Goal: Task Accomplishment & Management: Manage account settings

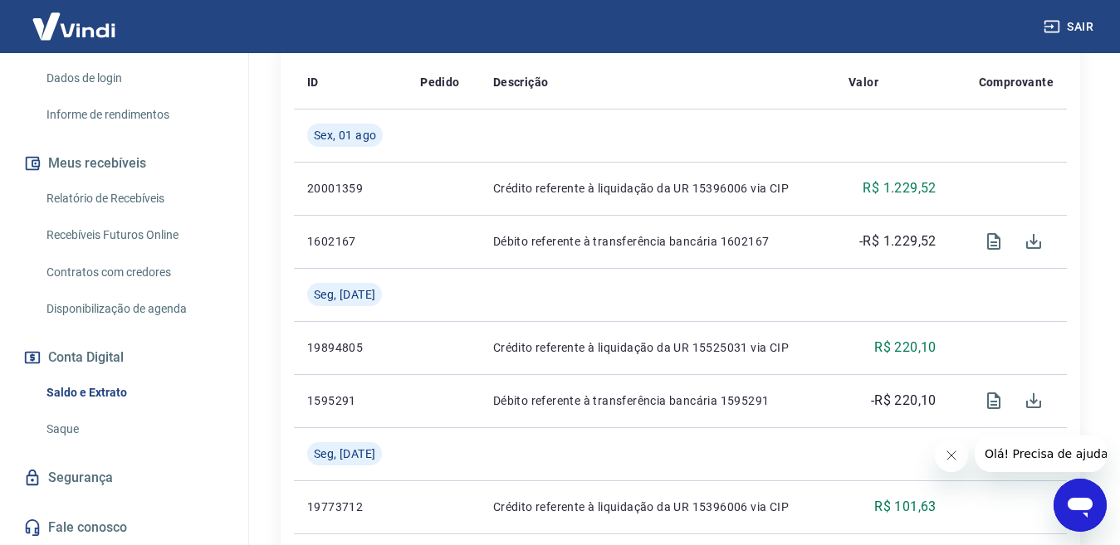
scroll to position [289, 0]
click at [66, 431] on link "Saque" at bounding box center [134, 429] width 188 height 34
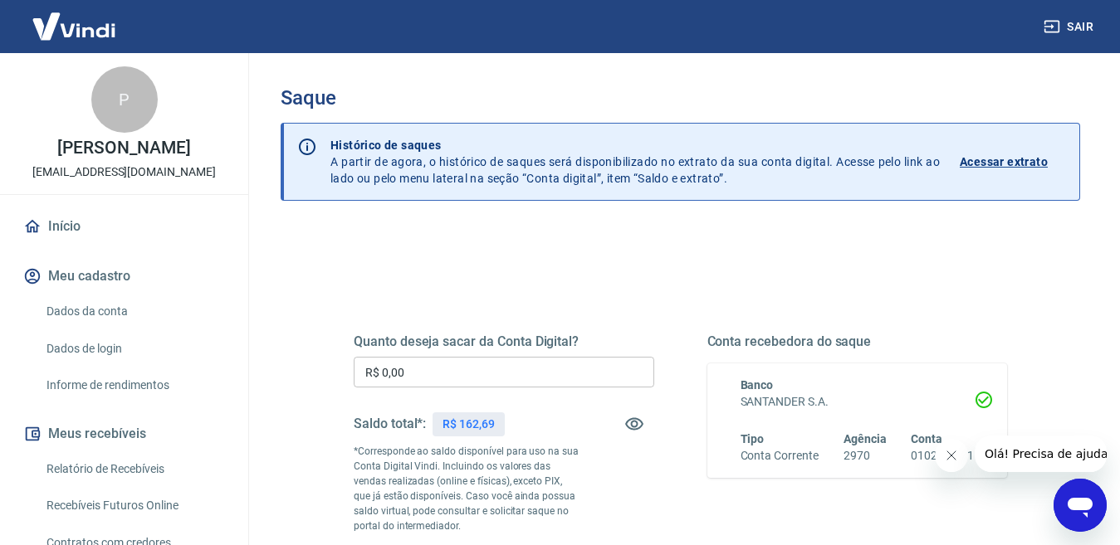
click at [460, 381] on input "R$ 0,00" at bounding box center [504, 372] width 301 height 31
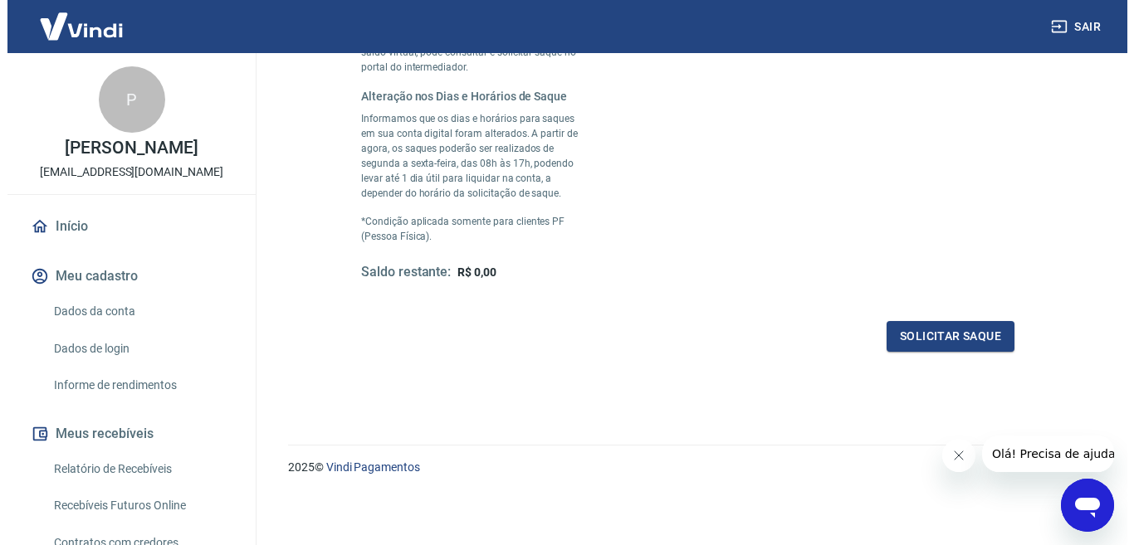
scroll to position [460, 0]
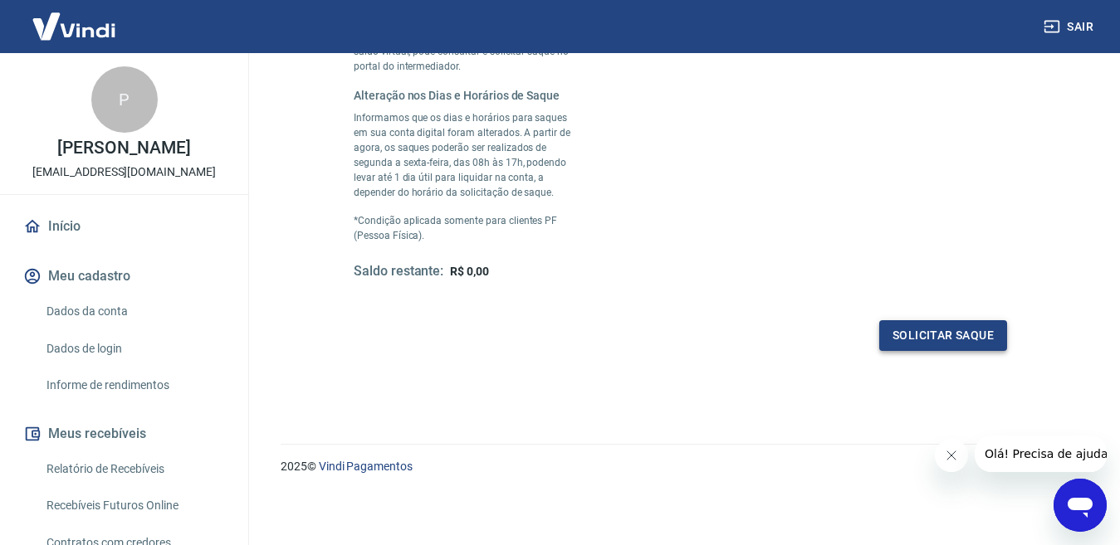
type input "R$ 162,69"
click at [899, 337] on button "Solicitar saque" at bounding box center [943, 335] width 128 height 31
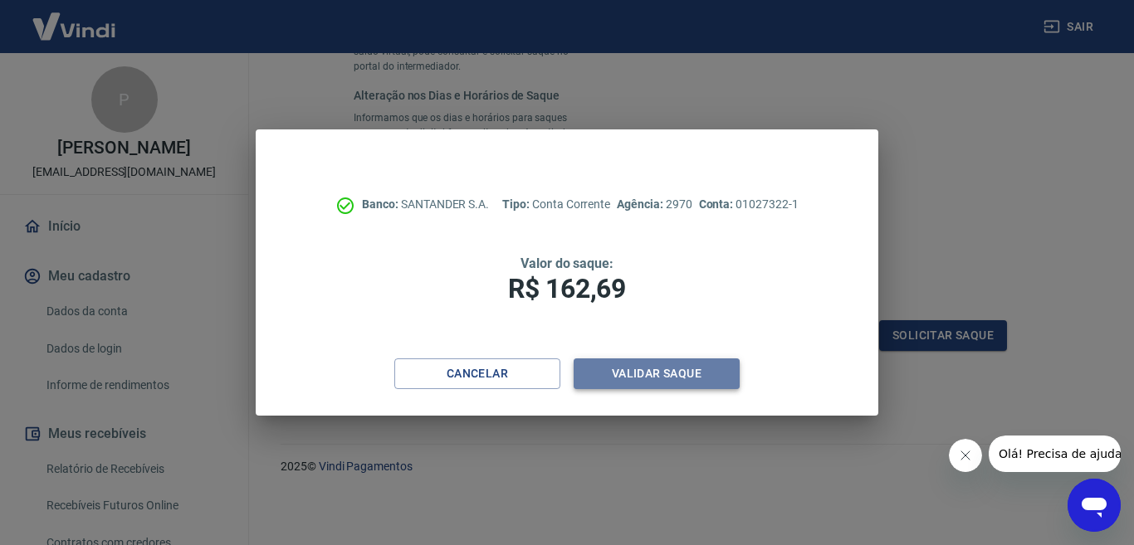
click at [696, 368] on button "Validar saque" at bounding box center [657, 374] width 166 height 31
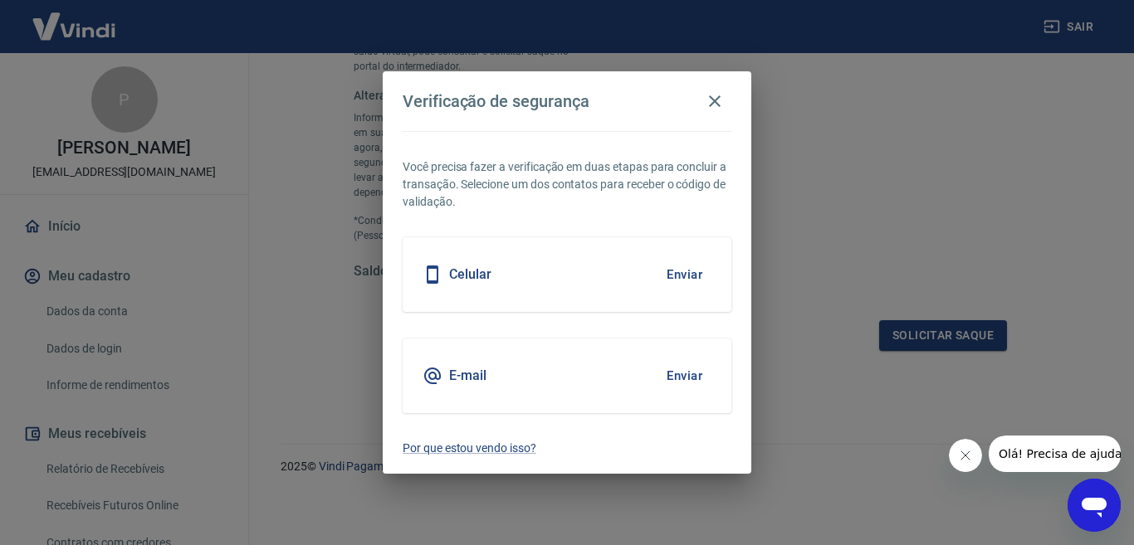
click at [679, 273] on button "Enviar" at bounding box center [685, 274] width 54 height 35
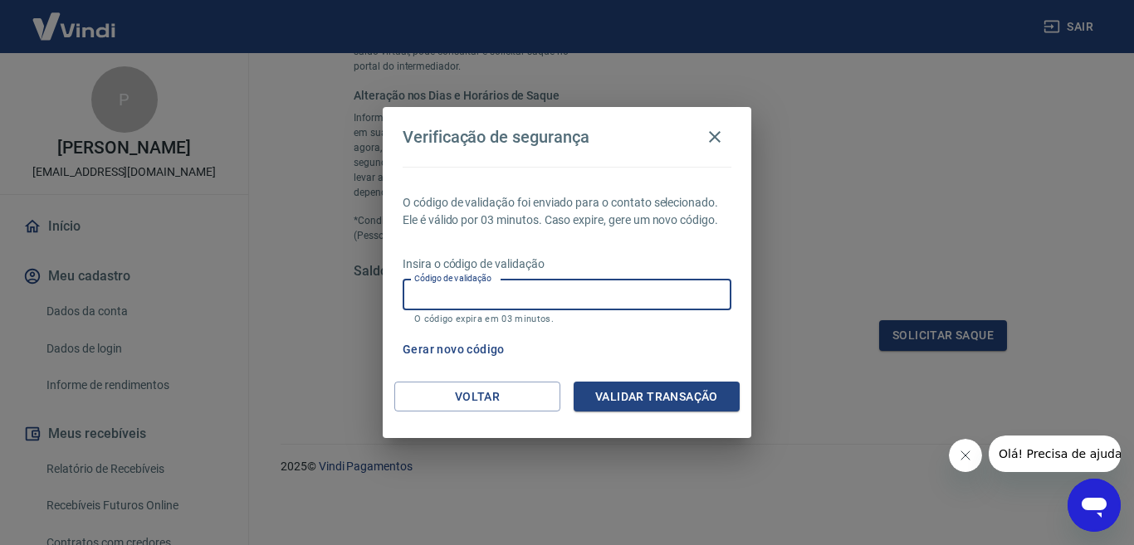
click at [510, 288] on input "Código de validação" at bounding box center [567, 295] width 329 height 31
click at [461, 346] on button "Gerar novo código" at bounding box center [453, 350] width 115 height 31
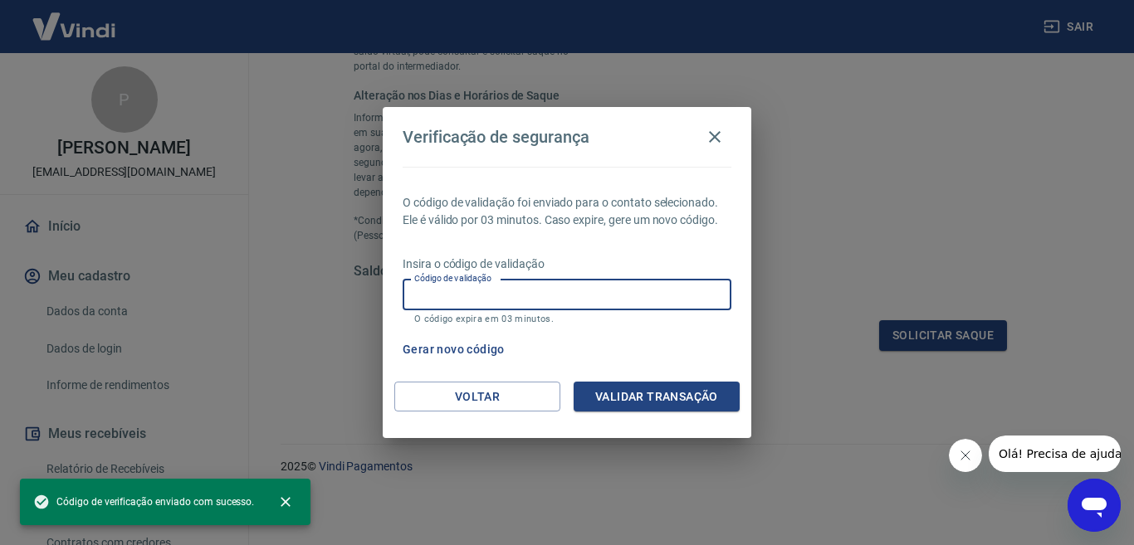
click at [557, 294] on input "Código de validação" at bounding box center [567, 295] width 329 height 31
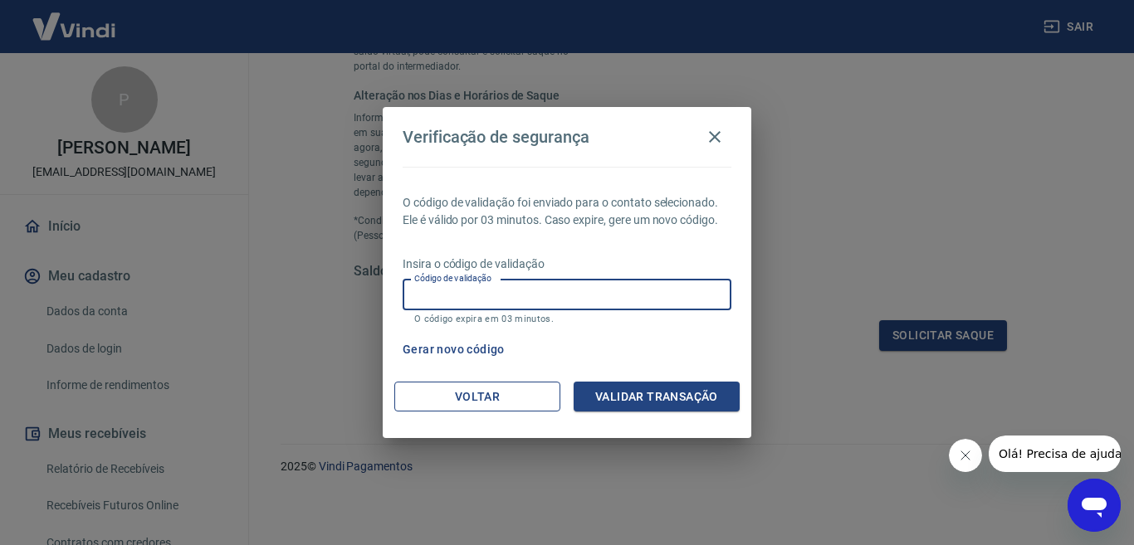
click at [467, 395] on button "Voltar" at bounding box center [477, 397] width 166 height 31
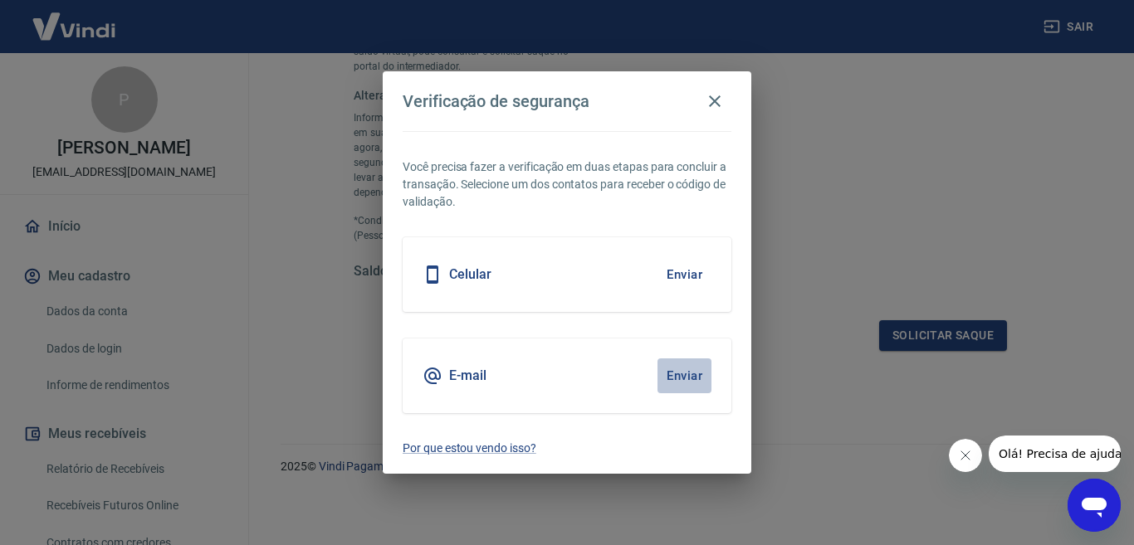
click at [669, 372] on button "Enviar" at bounding box center [685, 376] width 54 height 35
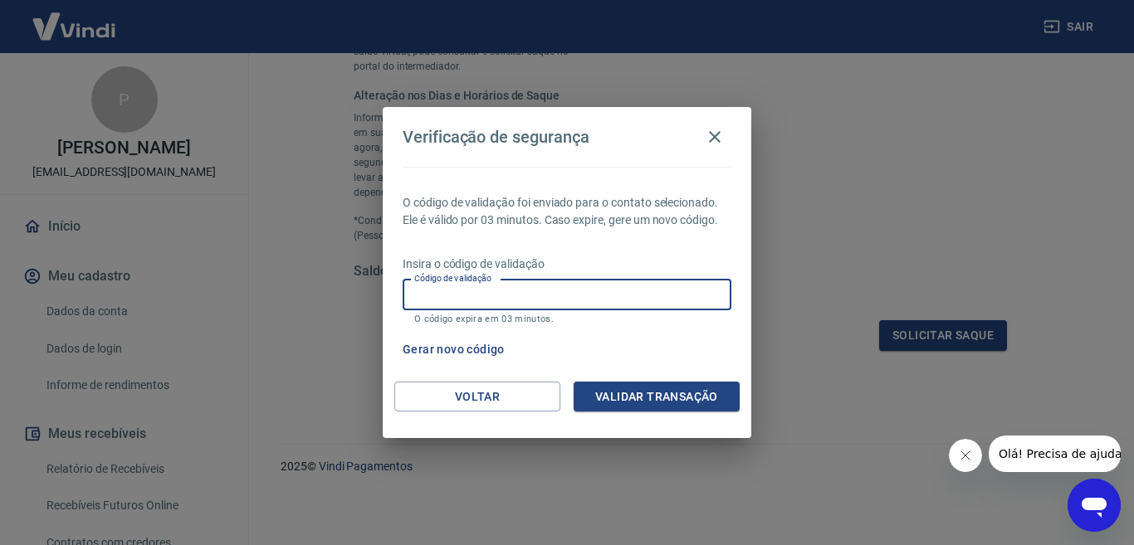
click at [622, 290] on input "Código de validação" at bounding box center [567, 295] width 329 height 31
type input "405776"
click at [634, 393] on button "Validar transação" at bounding box center [657, 397] width 166 height 31
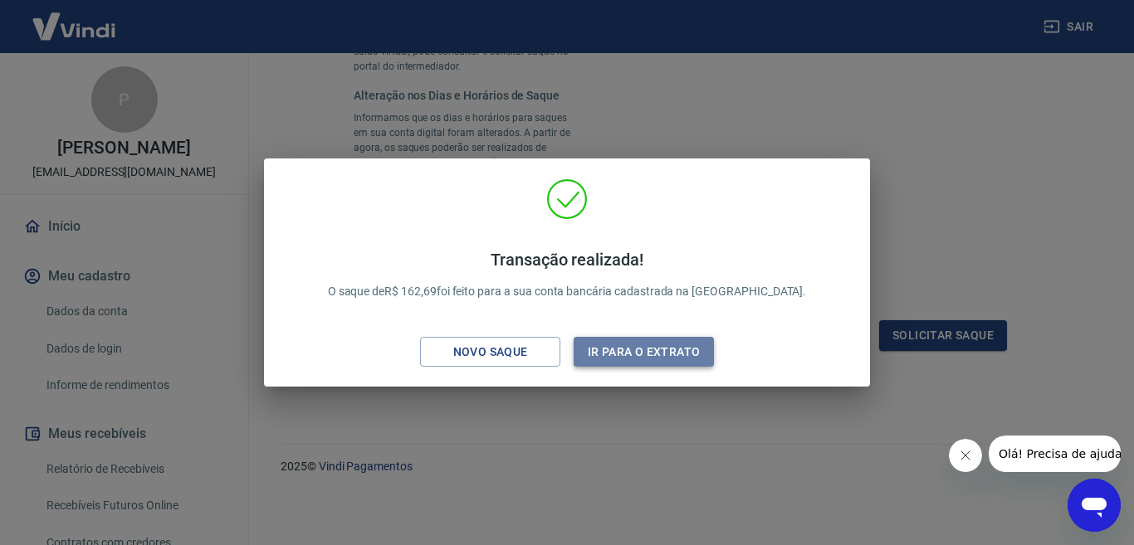
click at [622, 355] on button "Ir para o extrato" at bounding box center [644, 352] width 140 height 31
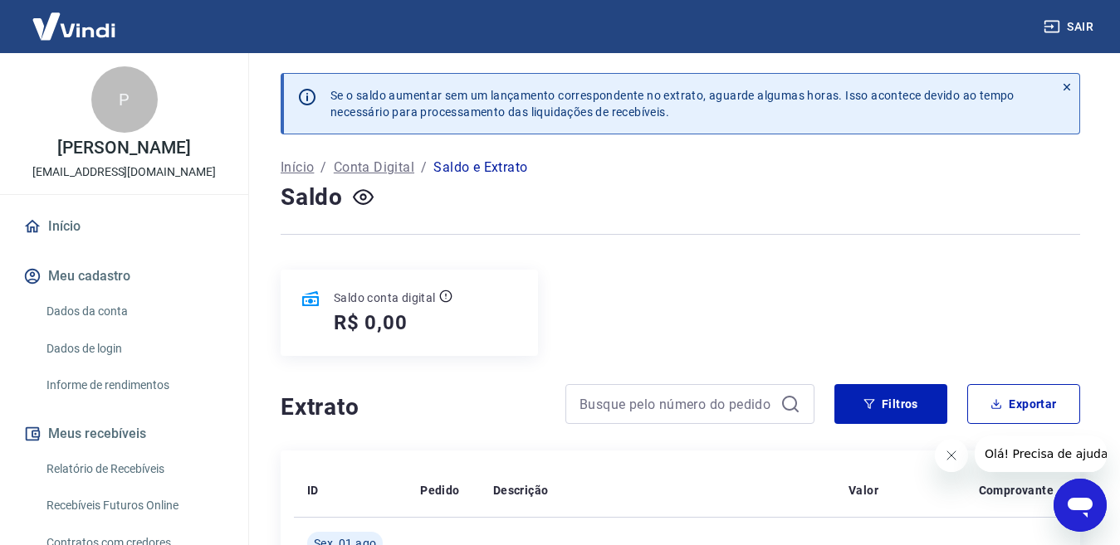
click at [63, 245] on link "Início" at bounding box center [124, 226] width 208 height 37
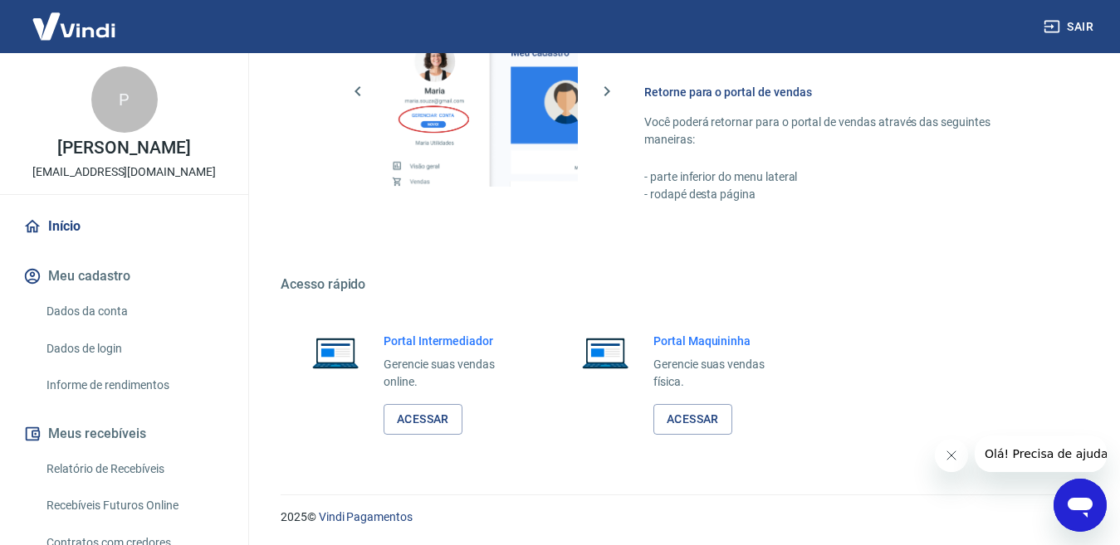
scroll to position [817, 0]
